Goal: Task Accomplishment & Management: Complete application form

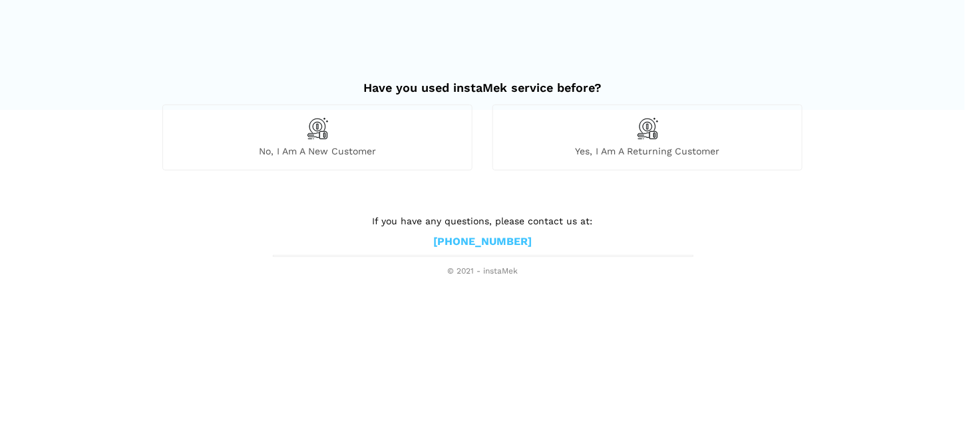
click at [335, 146] on span "No, I am a new customer" at bounding box center [317, 151] width 309 height 12
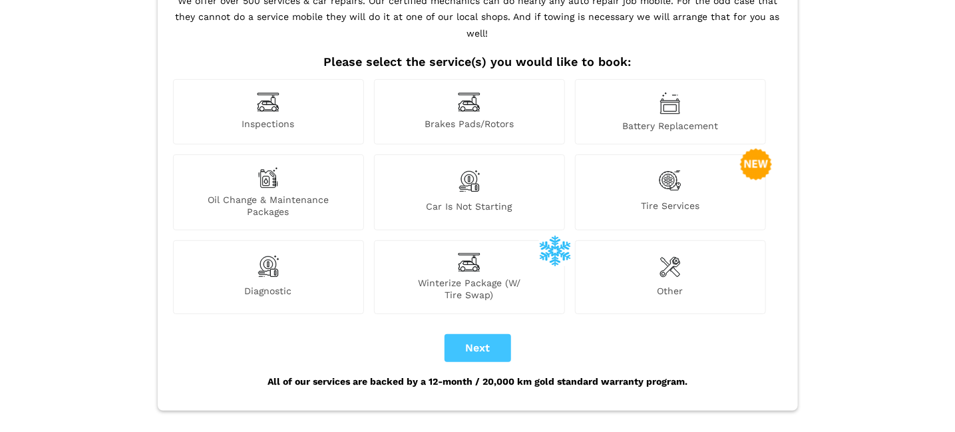
scroll to position [119, 0]
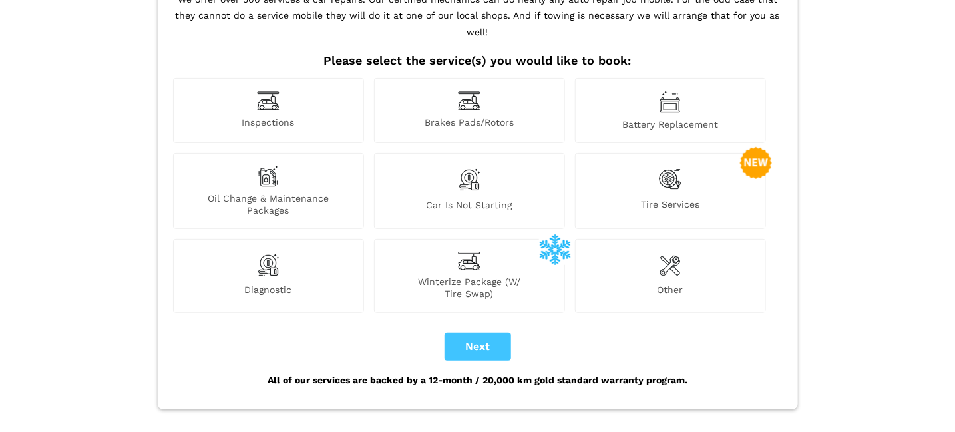
click at [700, 198] on span "Tire Services" at bounding box center [671, 207] width 190 height 18
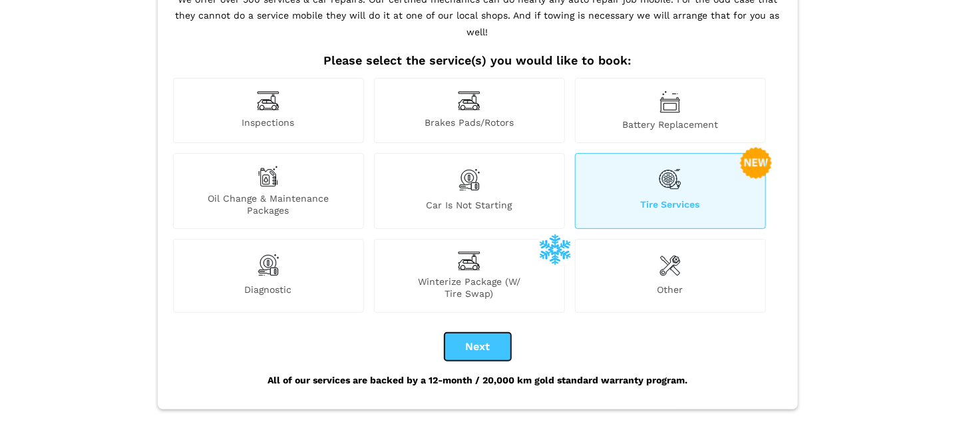
click at [484, 336] on button "Next" at bounding box center [477, 347] width 67 height 28
checkbox input "true"
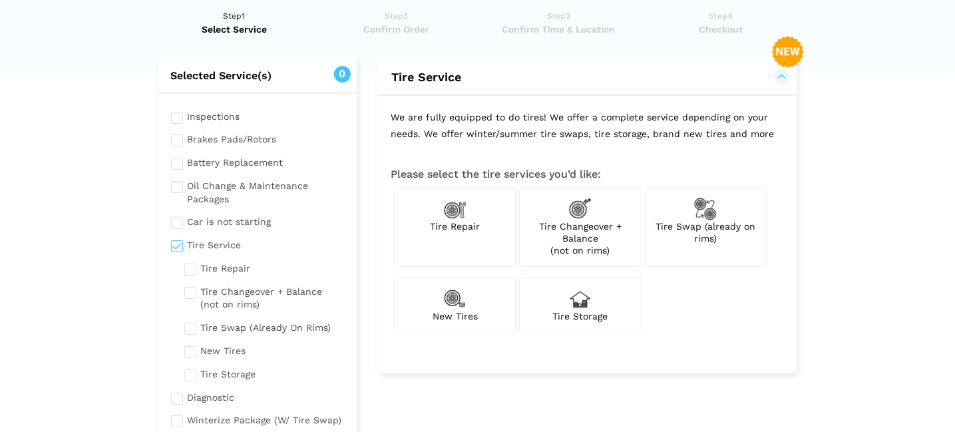
scroll to position [41, 0]
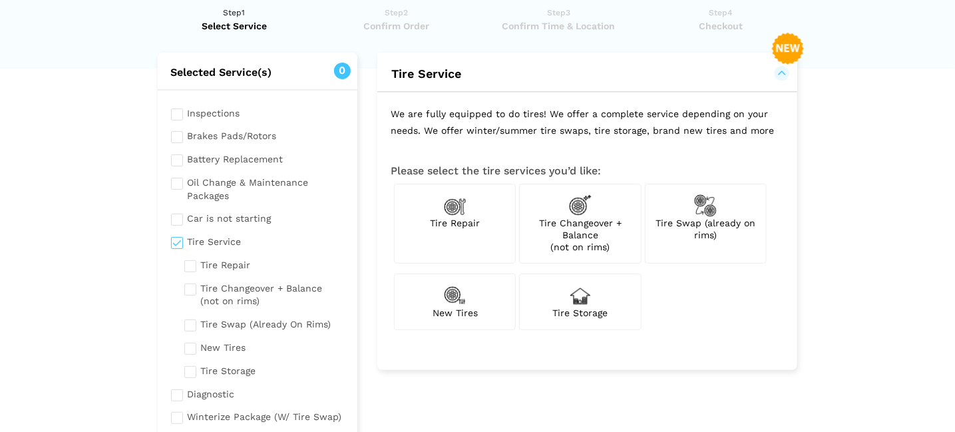
click at [590, 218] on span "Tire Changeover + Balance (not on rims)" at bounding box center [580, 235] width 83 height 35
checkbox input "true"
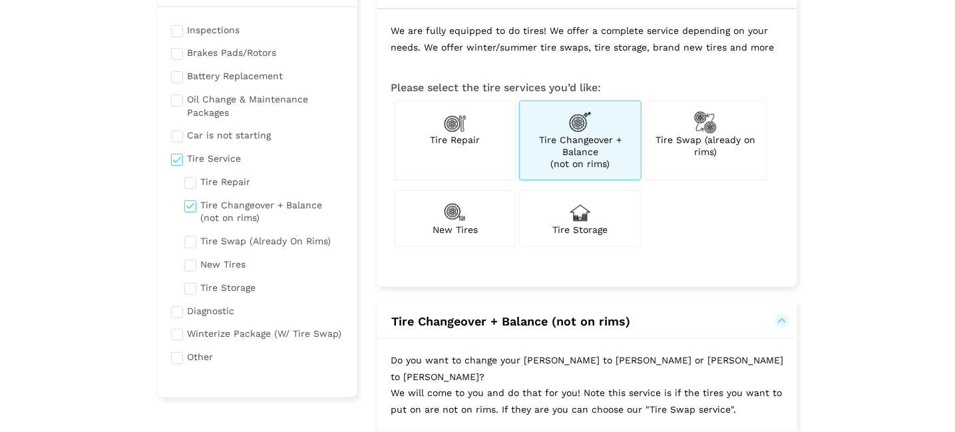
scroll to position [123, 0]
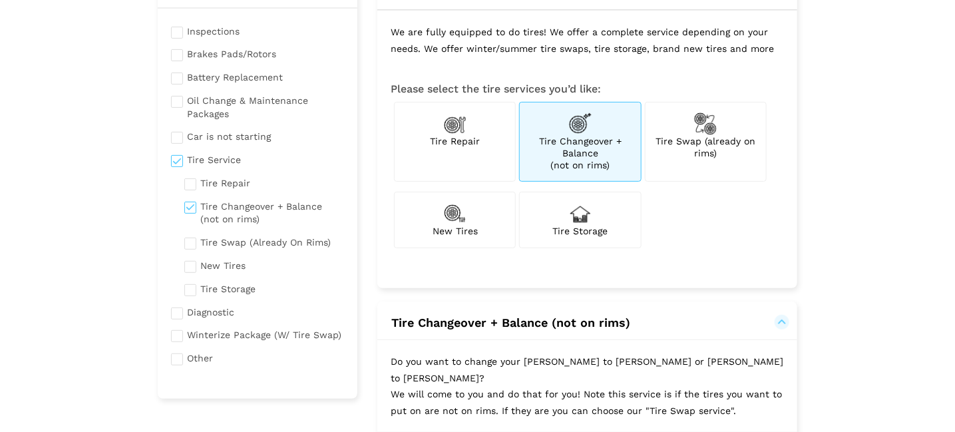
click at [474, 230] on span "New Tires" at bounding box center [454, 231] width 45 height 11
checkbox input "true"
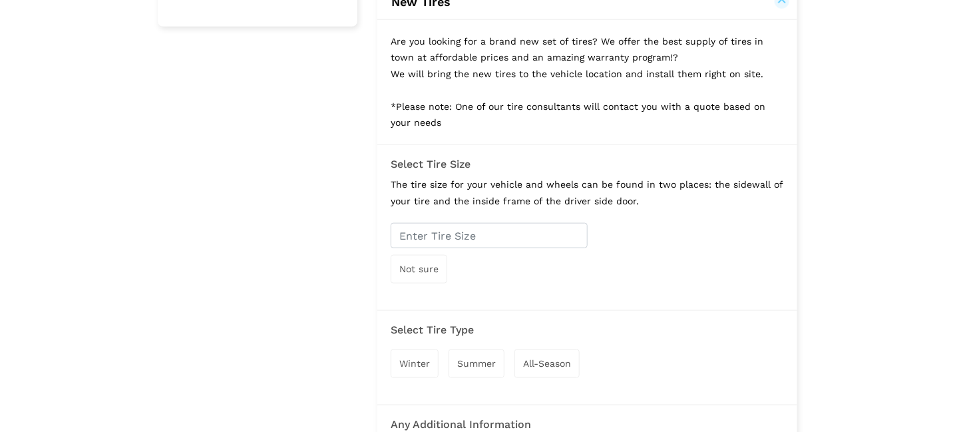
scroll to position [497, 0]
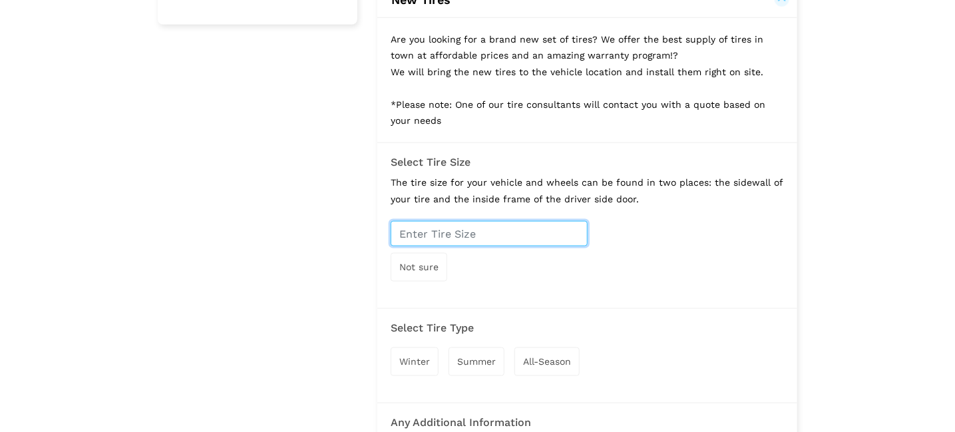
click at [468, 230] on input "text" at bounding box center [489, 233] width 197 height 25
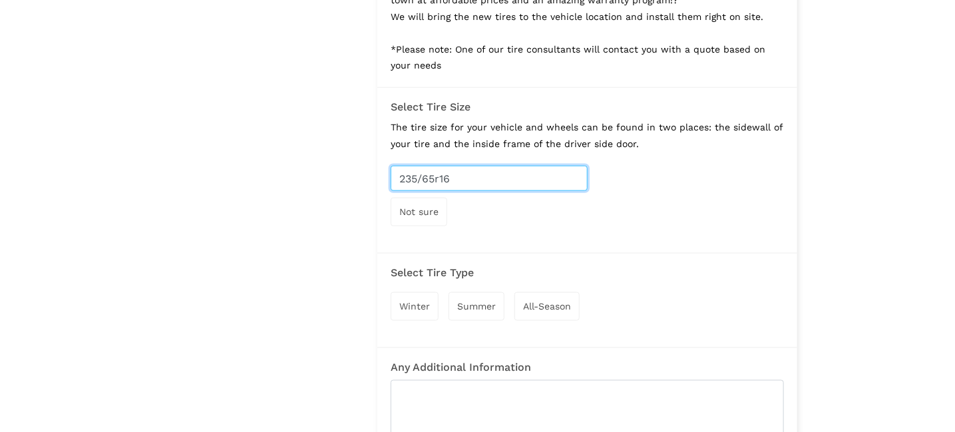
type input "235/65r16"
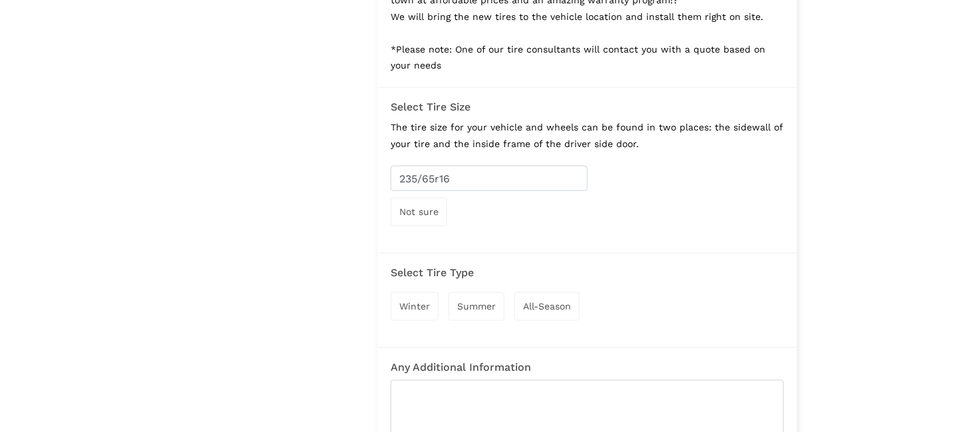
click at [411, 301] on span "Winter" at bounding box center [414, 306] width 31 height 11
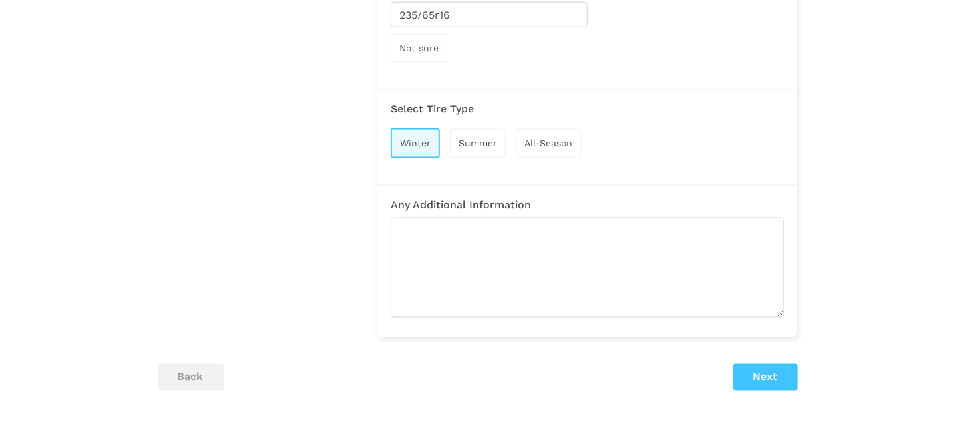
scroll to position [823, 0]
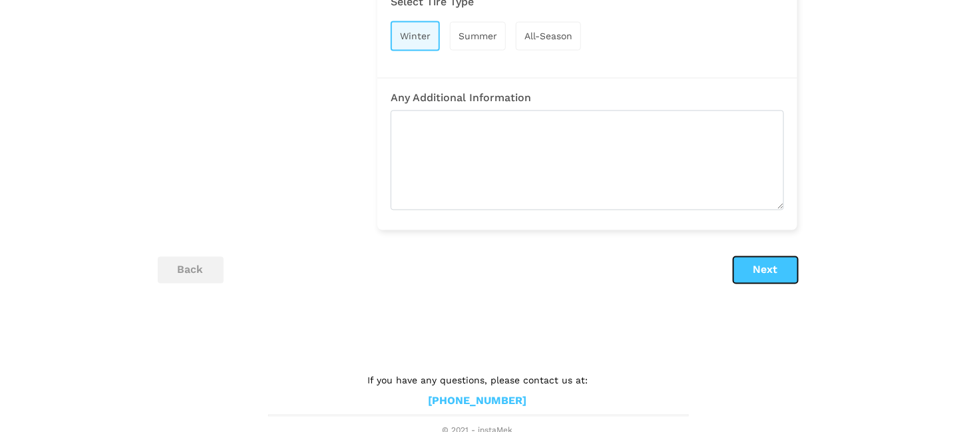
click at [763, 266] on button "Next" at bounding box center [765, 270] width 65 height 27
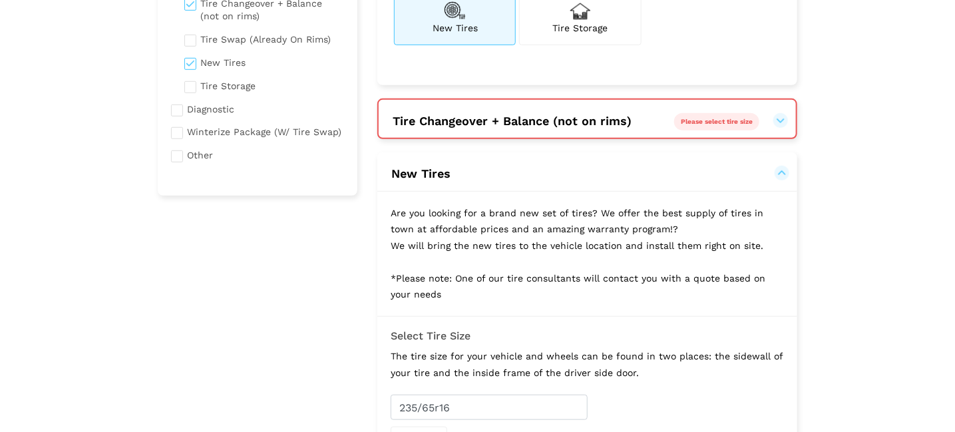
scroll to position [324, 0]
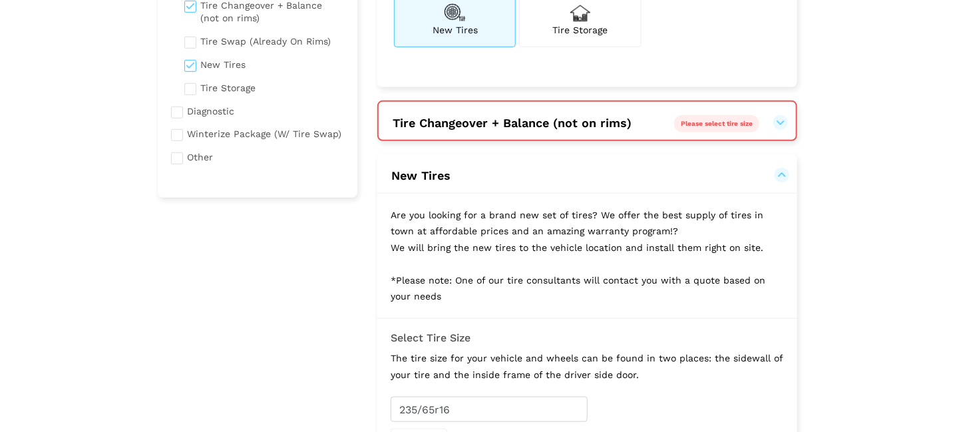
click at [768, 120] on button "Tire Changeover + Balance (not on rims) Please select tire size" at bounding box center [587, 123] width 391 height 16
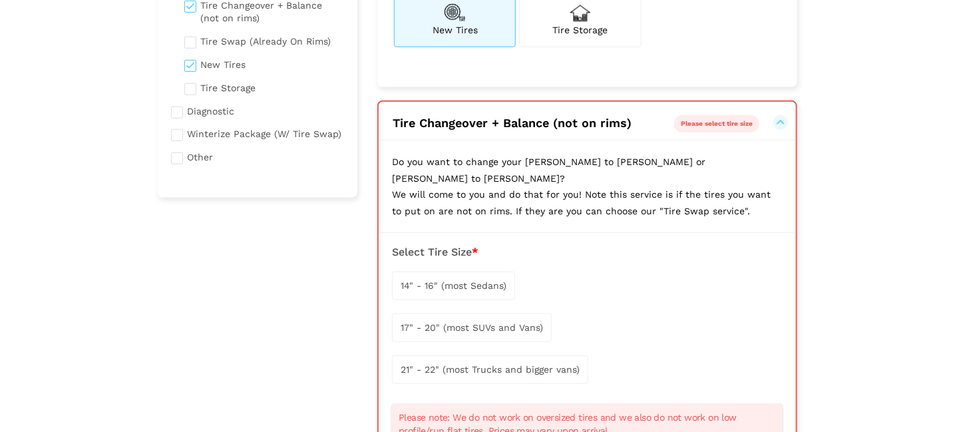
scroll to position [433, 0]
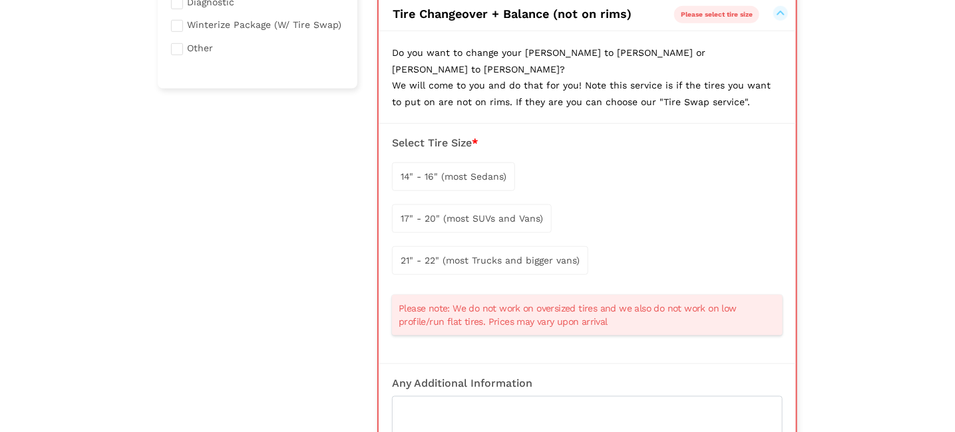
click at [488, 171] on span "14" - 16" (most Sedans)" at bounding box center [454, 176] width 106 height 11
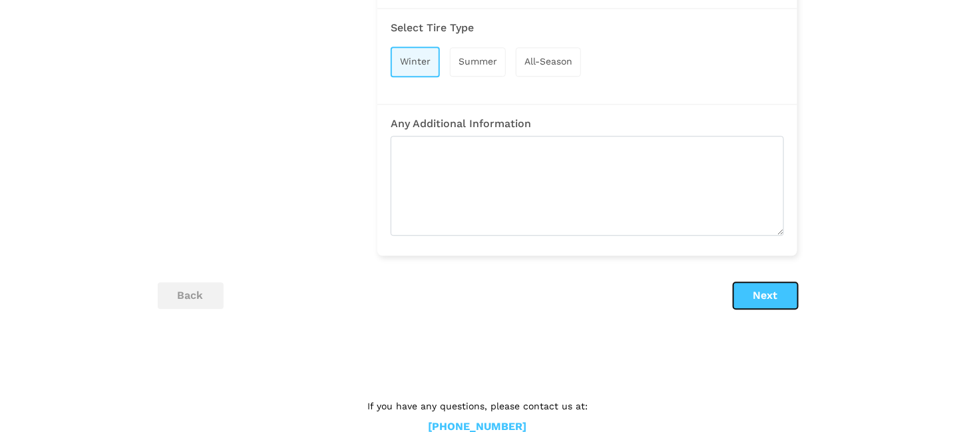
click at [756, 282] on button "Next" at bounding box center [765, 295] width 65 height 27
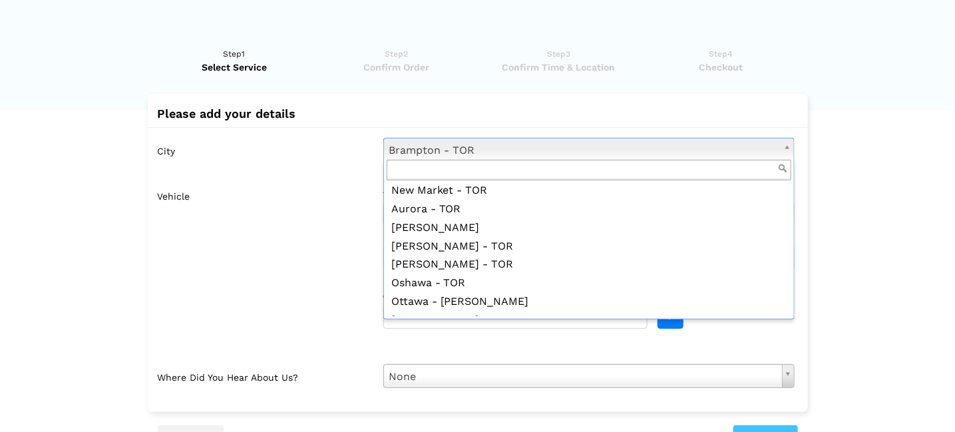
scroll to position [1185, 0]
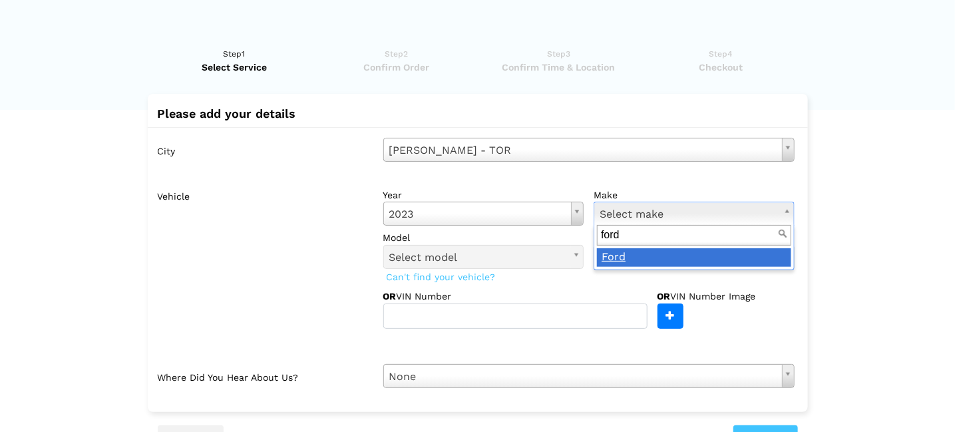
type input "ford"
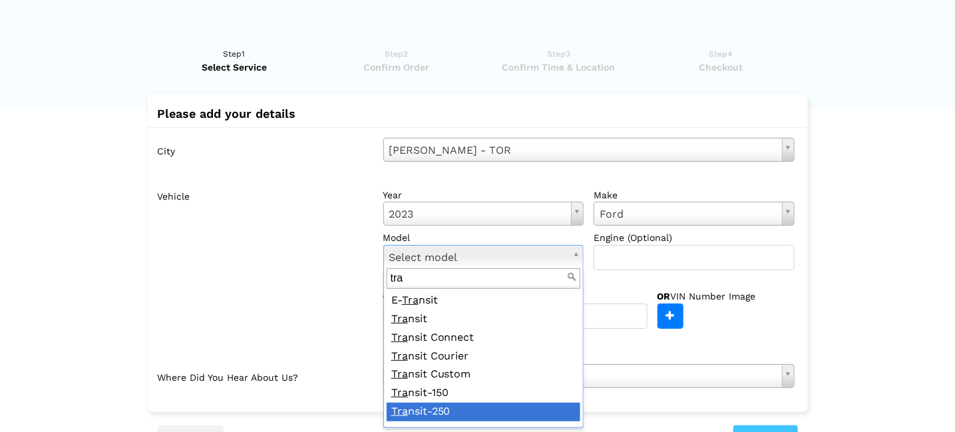
type input "tra"
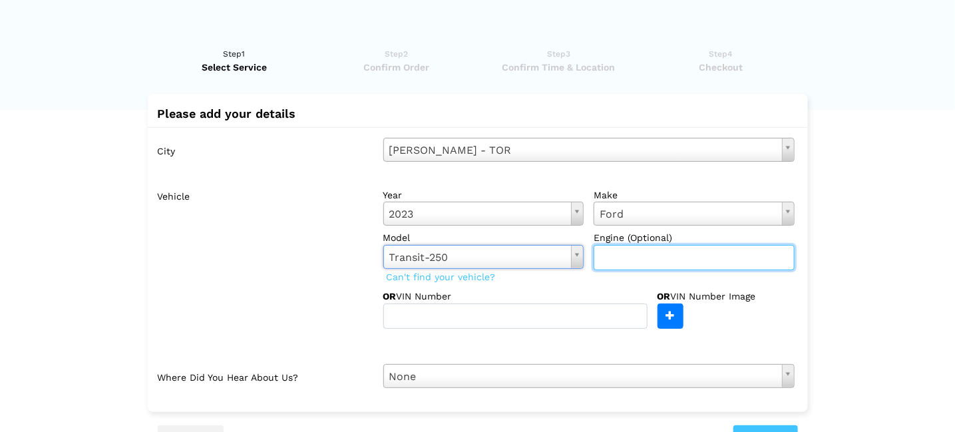
click at [630, 269] on input "text" at bounding box center [694, 257] width 201 height 25
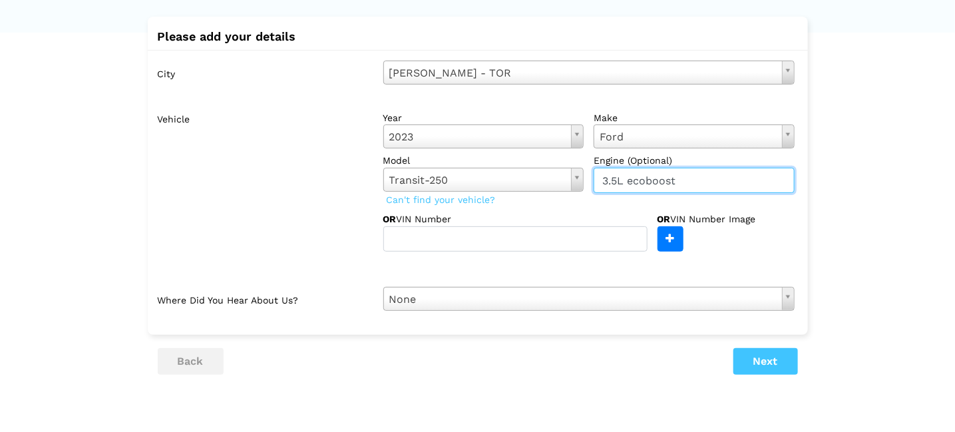
scroll to position [79, 0]
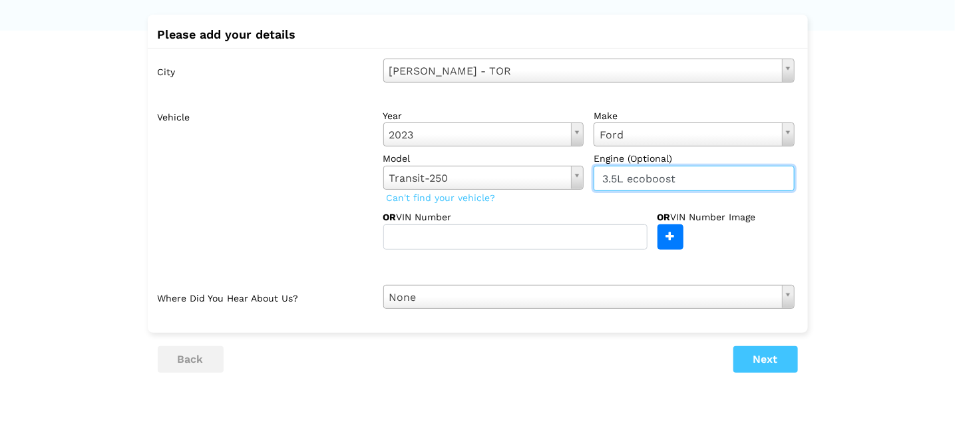
type input "3.5L ecoboost"
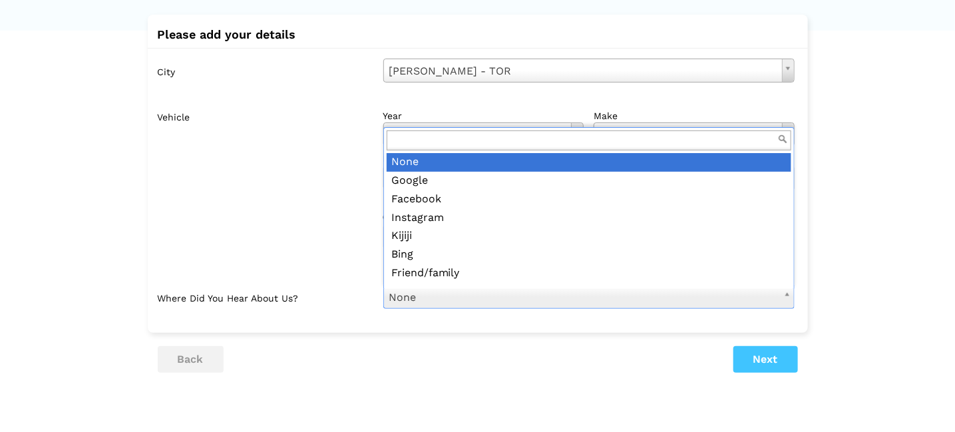
scroll to position [15, 0]
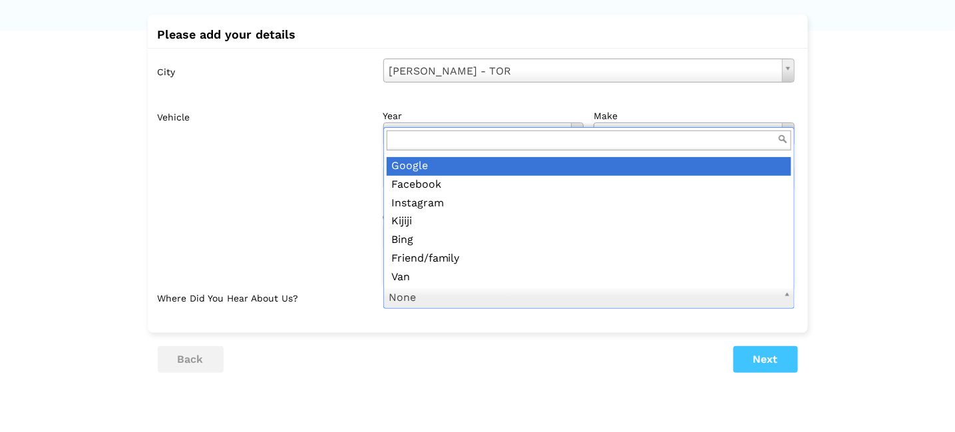
drag, startPoint x: 455, startPoint y: 174, endPoint x: 442, endPoint y: 166, distance: 15.9
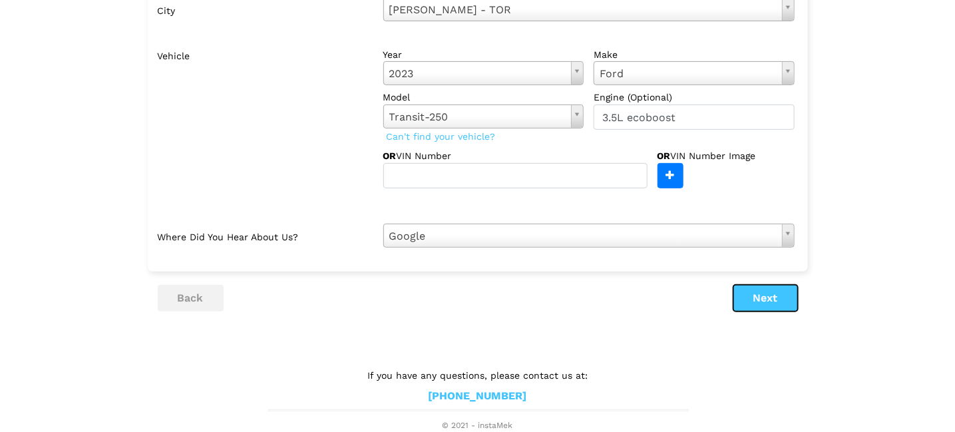
click at [762, 303] on button "Next" at bounding box center [765, 298] width 65 height 27
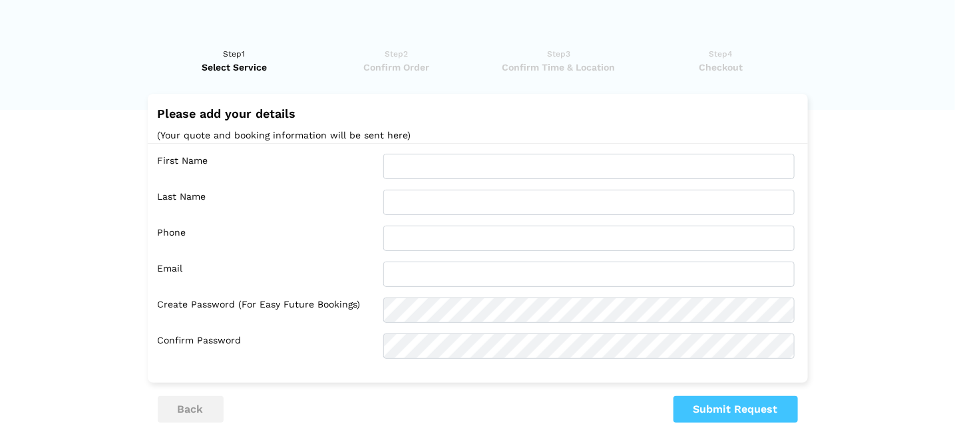
scroll to position [0, 0]
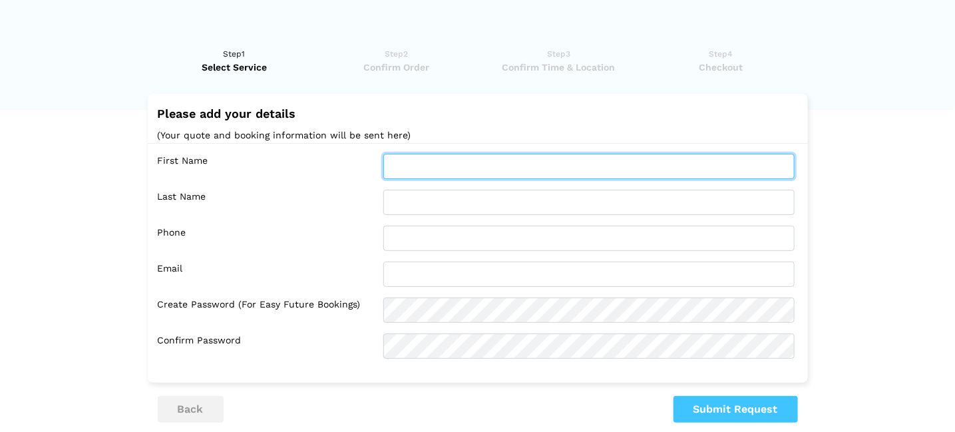
click at [482, 167] on input "text" at bounding box center [588, 166] width 411 height 25
type input "Jack"
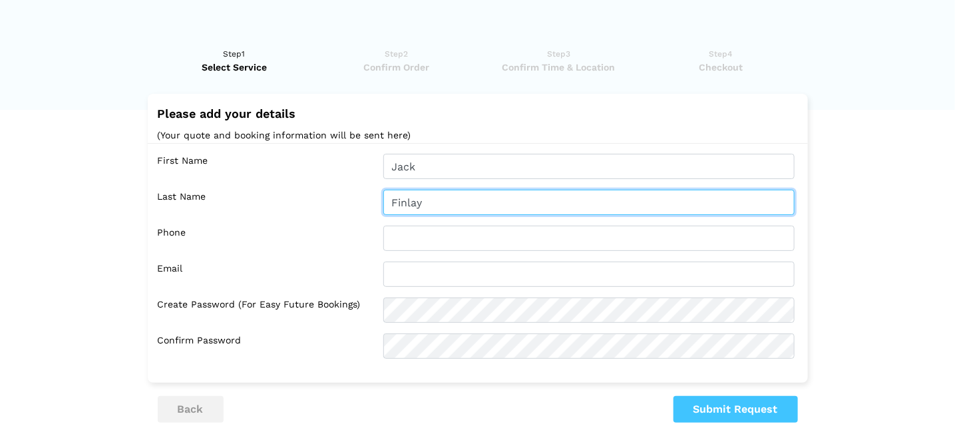
type input "Finlay"
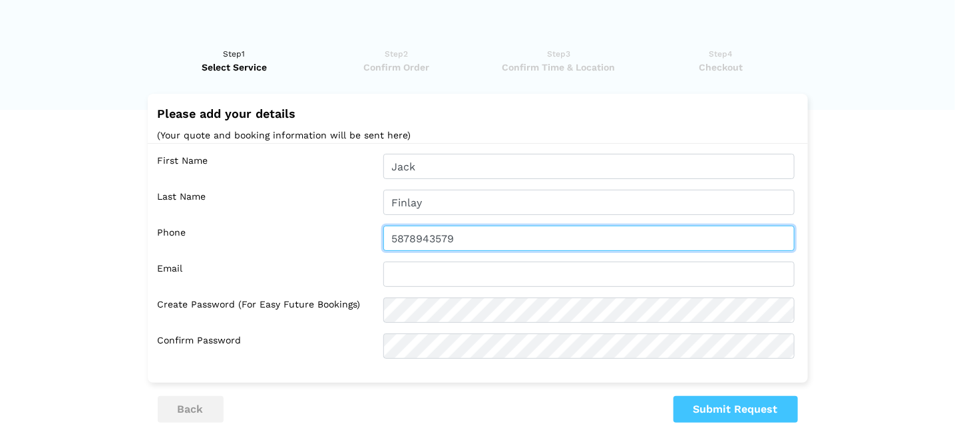
type input "5878943579"
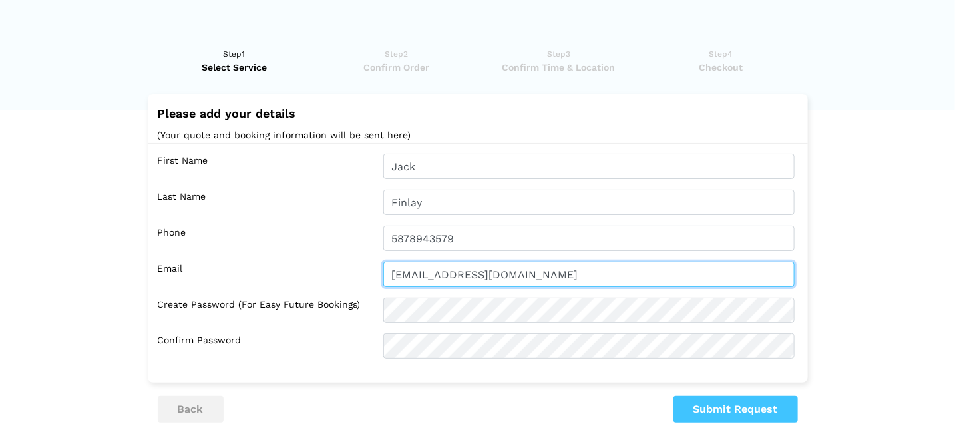
type input "[EMAIL_ADDRESS][DOMAIN_NAME]"
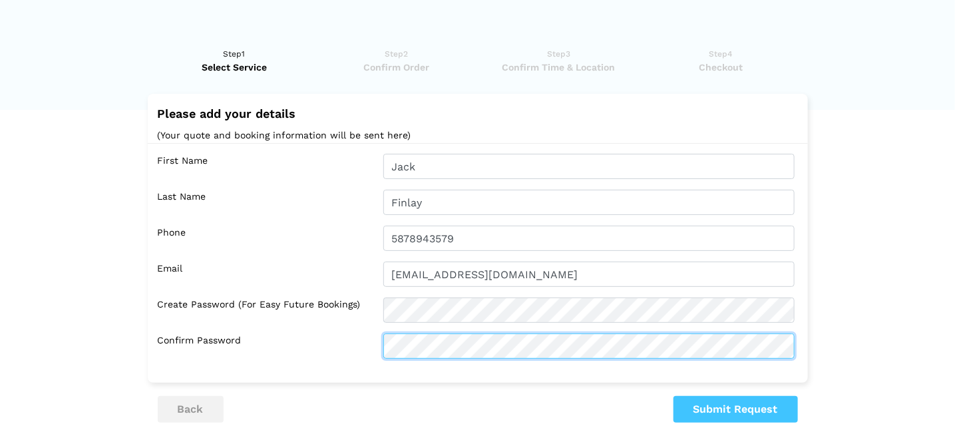
scroll to position [45, 0]
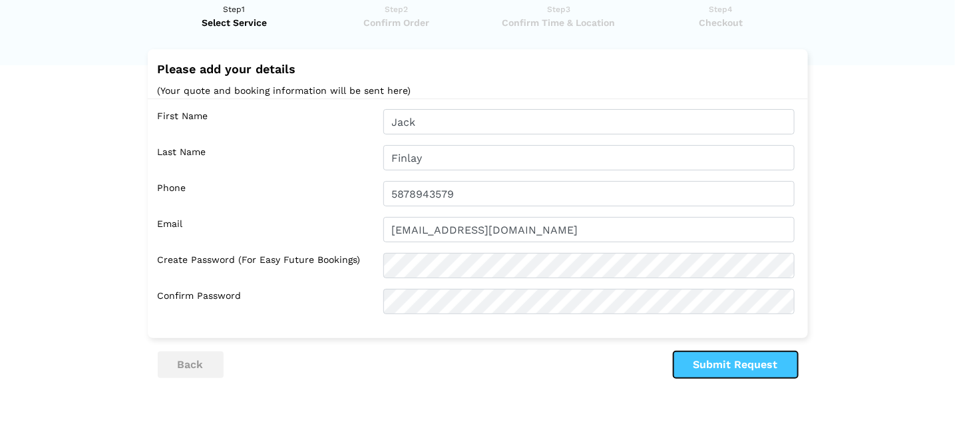
click at [719, 363] on button "Submit Request" at bounding box center [735, 364] width 124 height 27
